Goal: Check status: Check status

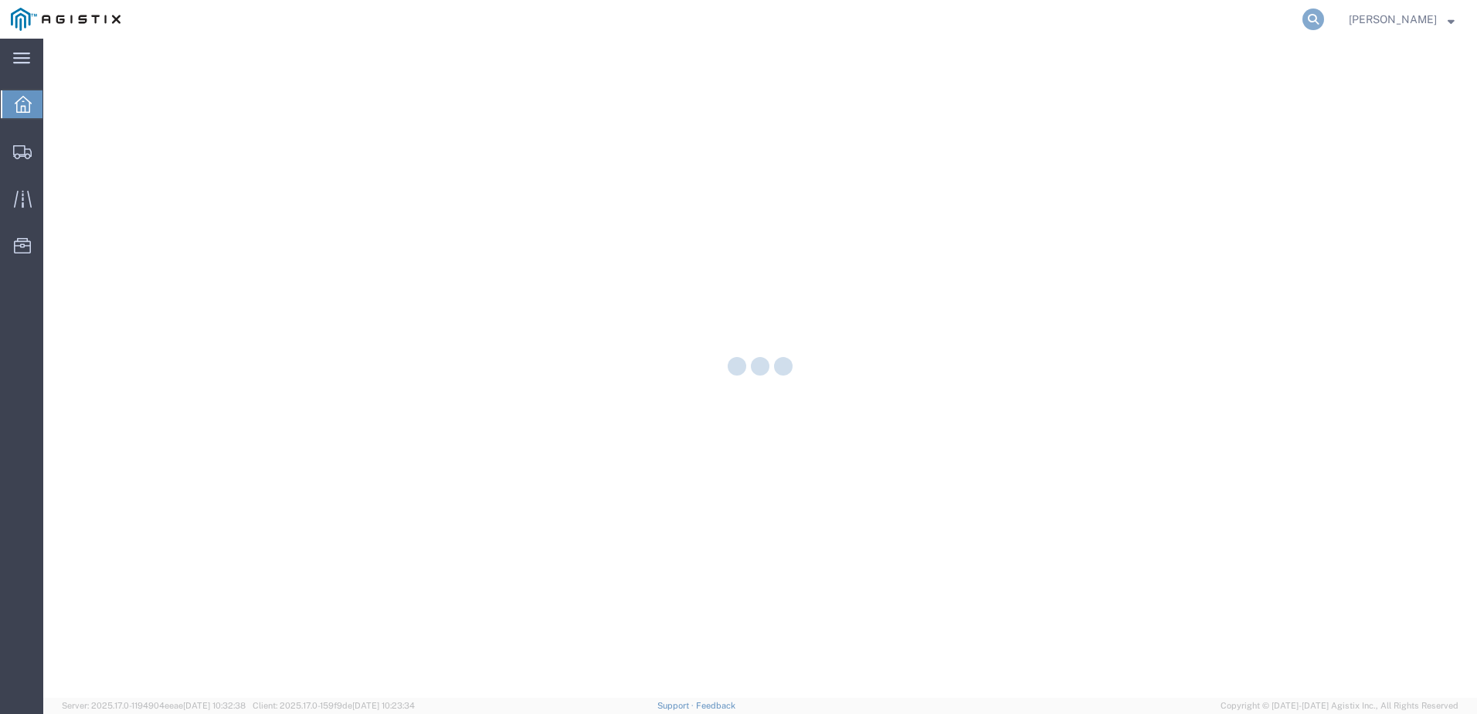
click at [1324, 20] on icon at bounding box center [1313, 19] width 22 height 22
click at [1125, 20] on input "search" at bounding box center [1068, 19] width 470 height 37
paste input "56551413"
type input "56551413"
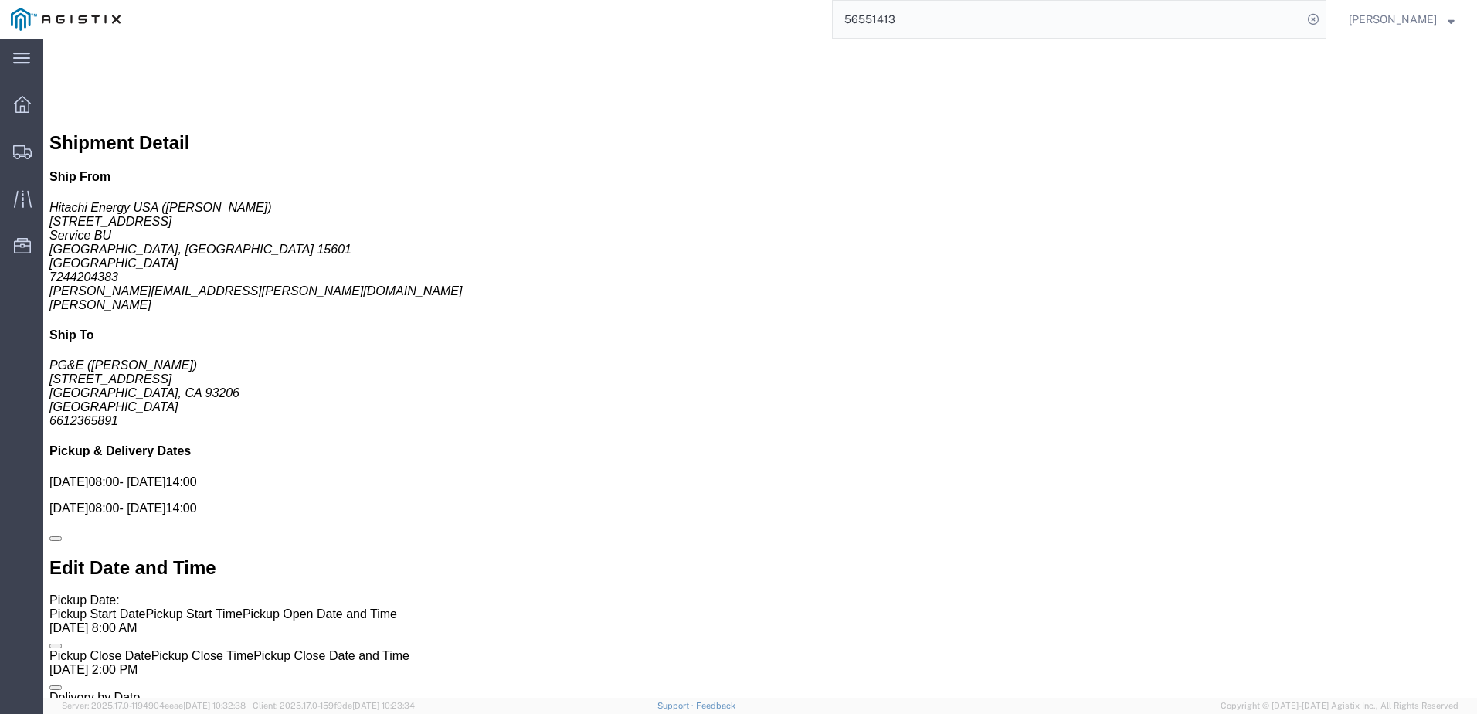
scroll to position [850, 0]
